Goal: Transaction & Acquisition: Purchase product/service

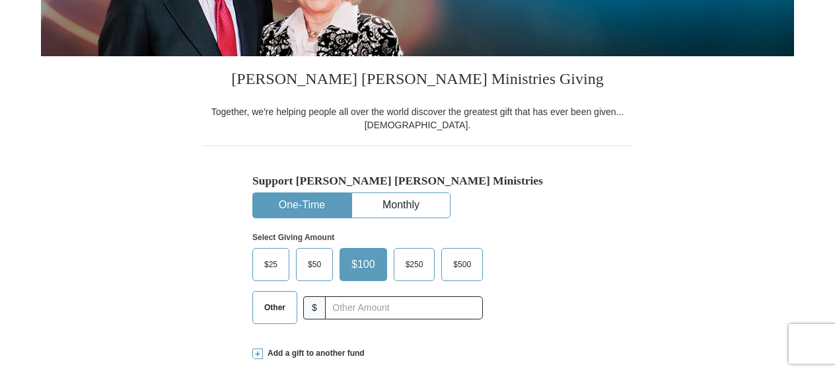
scroll to position [330, 0]
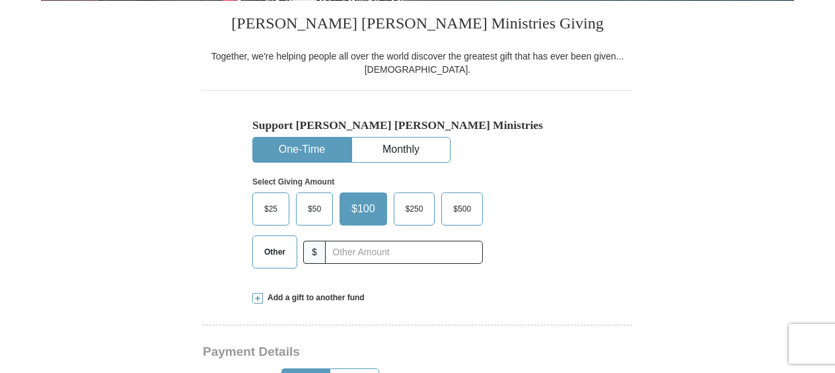
click at [272, 252] on span "Other" at bounding box center [275, 252] width 34 height 20
click at [0, 0] on input "Other" at bounding box center [0, 0] width 0 height 0
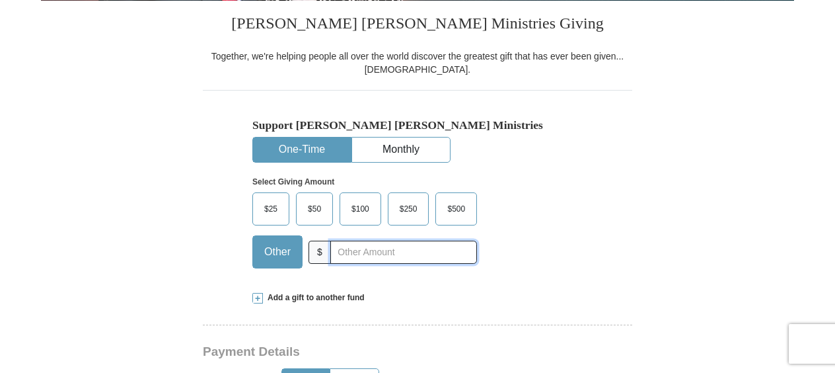
click at [357, 250] on input "text" at bounding box center [403, 252] width 147 height 23
type input "122"
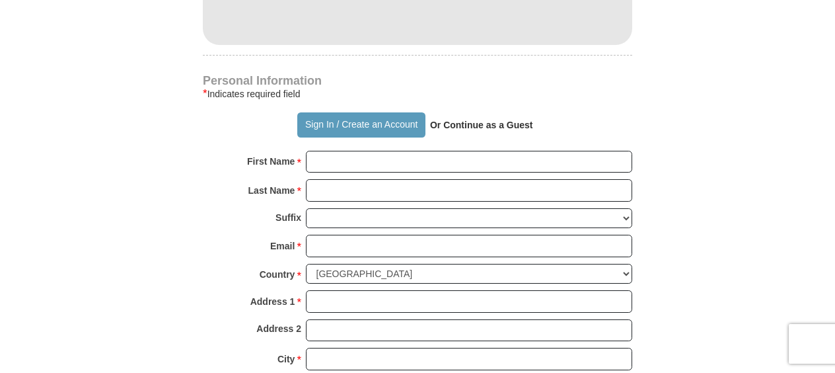
scroll to position [859, 0]
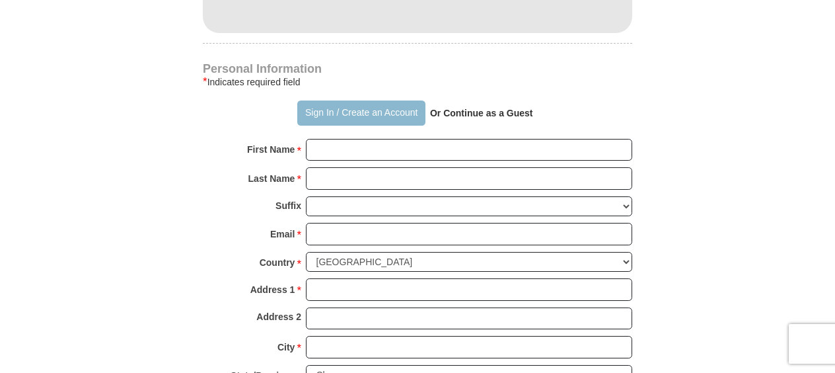
click at [338, 112] on button "Sign In / Create an Account" at bounding box center [361, 112] width 128 height 25
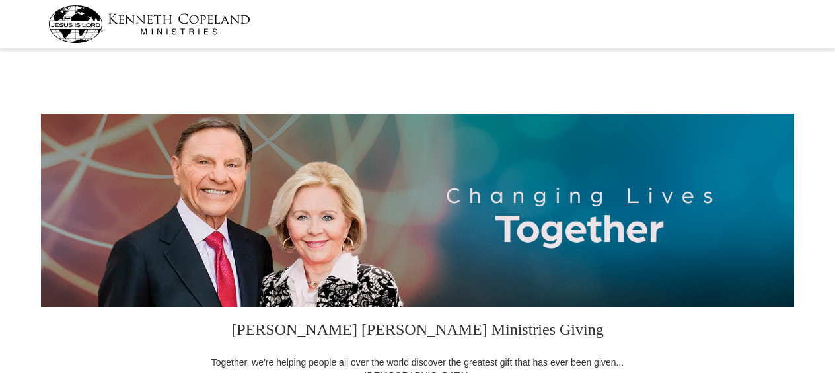
select select "AL"
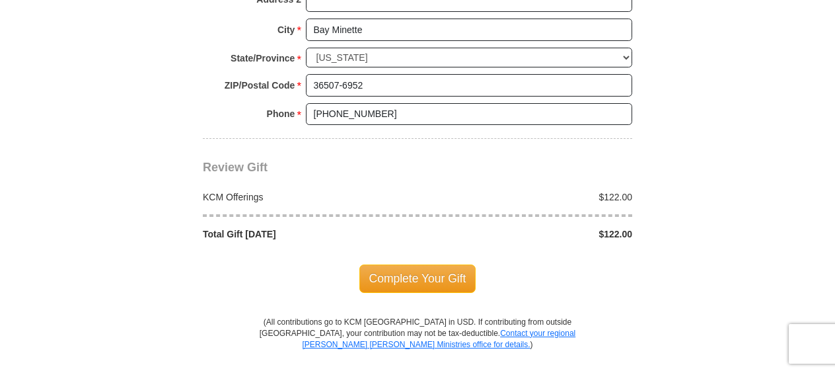
scroll to position [1123, 0]
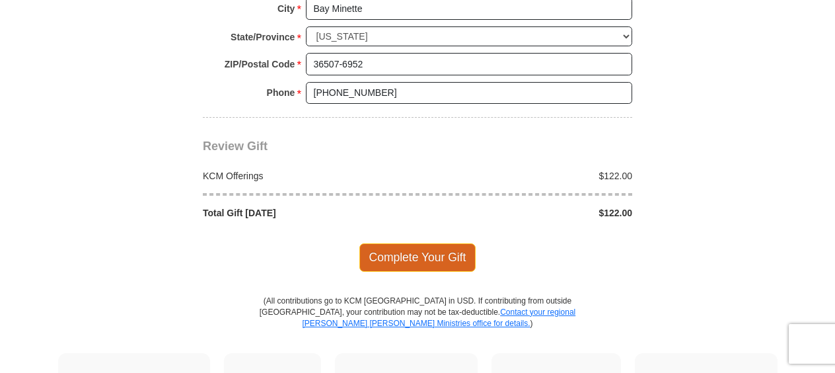
click at [424, 254] on span "Complete Your Gift" at bounding box center [418, 257] width 117 height 28
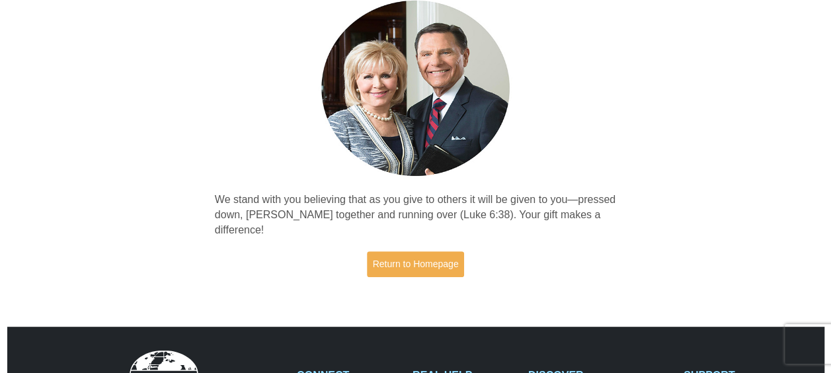
scroll to position [132, 0]
